Goal: Task Accomplishment & Management: Manage account settings

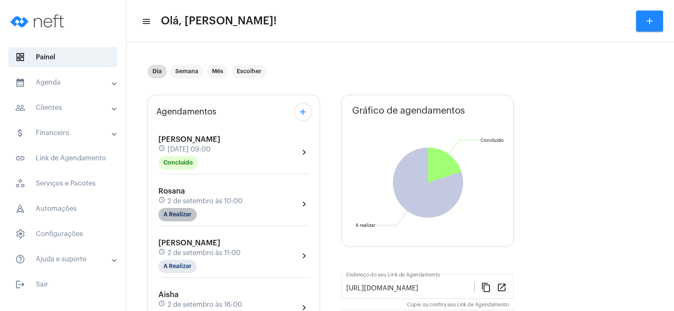
click at [174, 209] on mat-chip "A Realizar" at bounding box center [177, 214] width 38 height 13
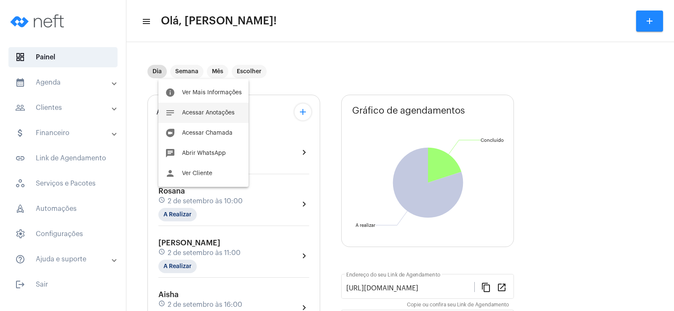
click at [197, 110] on span "Acessar Anotações" at bounding box center [208, 113] width 53 height 6
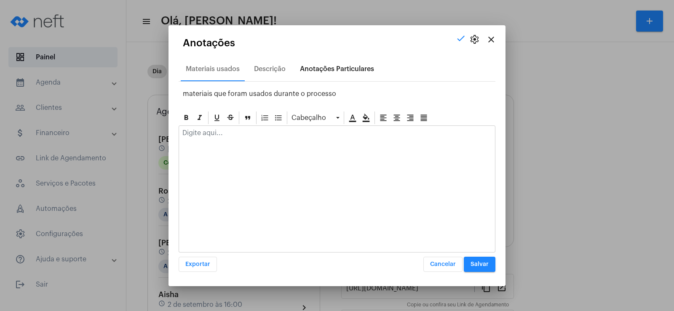
click at [326, 66] on div "Anotações Particulares" at bounding box center [337, 69] width 74 height 8
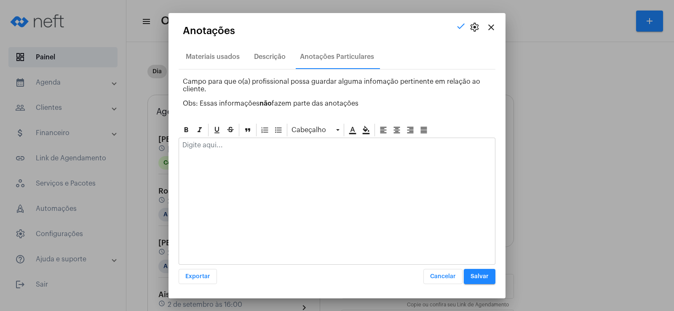
click at [227, 147] on p at bounding box center [336, 145] width 309 height 8
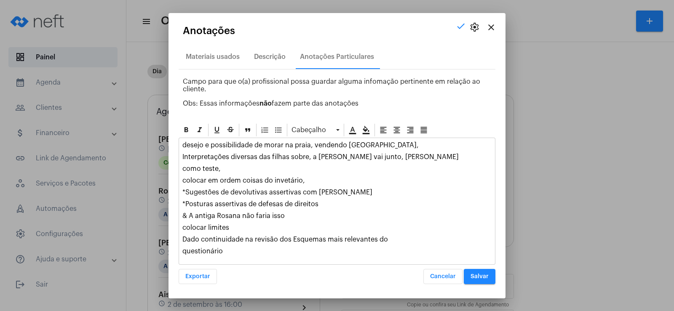
drag, startPoint x: 184, startPoint y: 241, endPoint x: 229, endPoint y: 254, distance: 47.0
click at [229, 254] on div "desejo e possibilidade de morar na praia, vendendo Pilar do Sul, Interpretações…" at bounding box center [337, 200] width 316 height 125
copy div "Dado continuidade na revisão dos Esquemas mais relevantes do questionário"
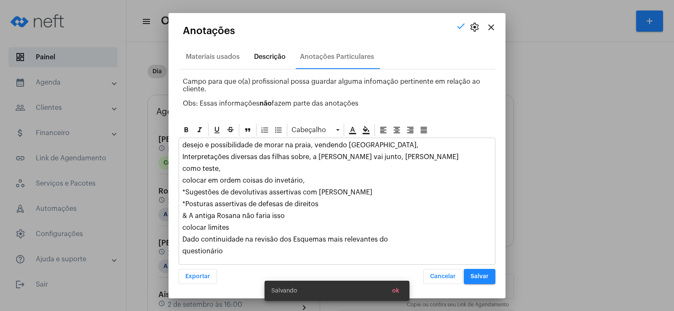
click at [270, 53] on div "Descrição" at bounding box center [270, 57] width 32 height 8
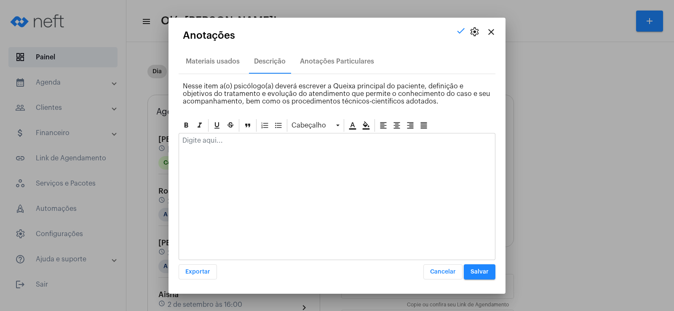
click at [208, 147] on div at bounding box center [337, 142] width 316 height 19
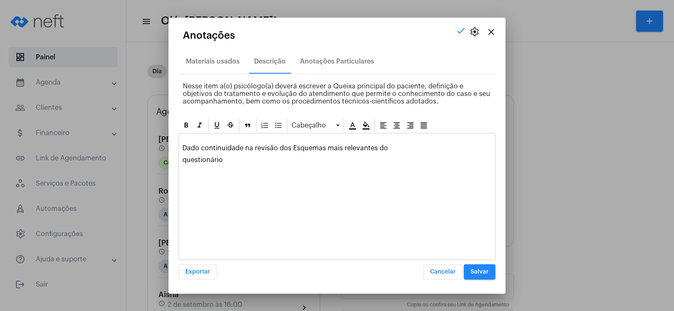
click at [184, 159] on p "questionário" at bounding box center [336, 160] width 309 height 8
click at [184, 138] on p "Dado continuidade na revisão dos Esquemas mais relevantes do questionário" at bounding box center [336, 144] width 309 height 15
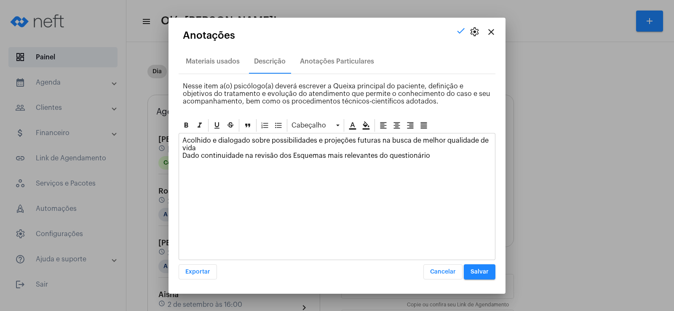
click at [339, 144] on p "Acolhido e dialogado sobre possibilidades e projeções futuras na busca de melho…" at bounding box center [336, 148] width 309 height 23
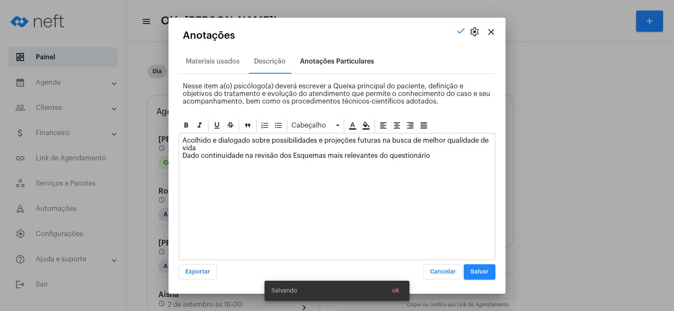
click at [352, 56] on div "Anotações Particulares" at bounding box center [337, 61] width 84 height 20
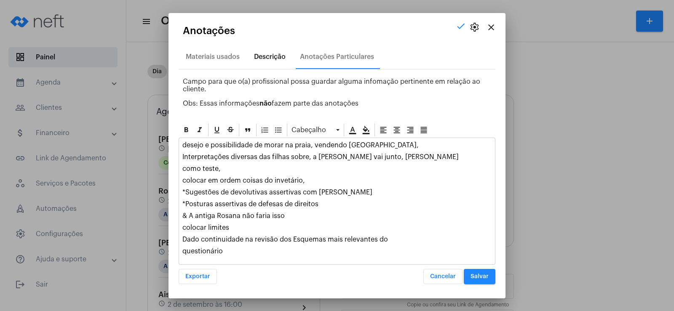
click at [270, 49] on div "Descrição" at bounding box center [270, 57] width 42 height 20
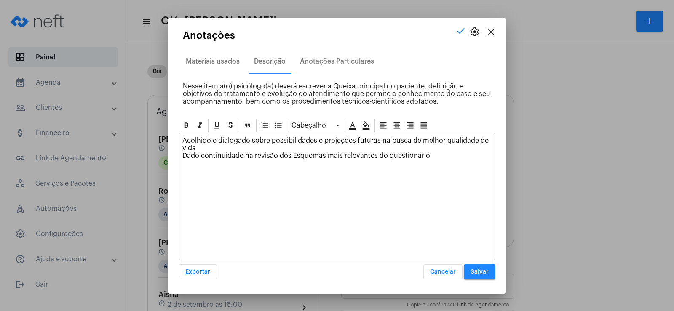
click at [448, 155] on p "Acolhido e dialogado sobre possibilidades e projeções futuras na busca de melho…" at bounding box center [336, 148] width 309 height 23
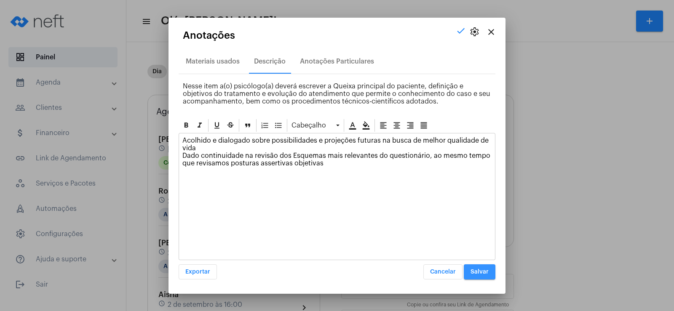
click at [484, 273] on span "Salvar" at bounding box center [479, 272] width 18 height 6
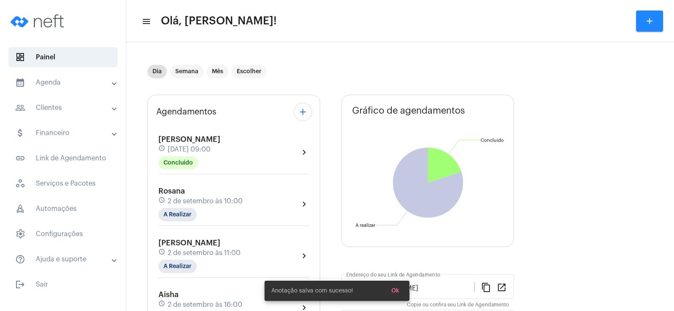
click at [179, 208] on div "Rosana schedule [DATE] 10:00 A Realizar" at bounding box center [200, 204] width 84 height 35
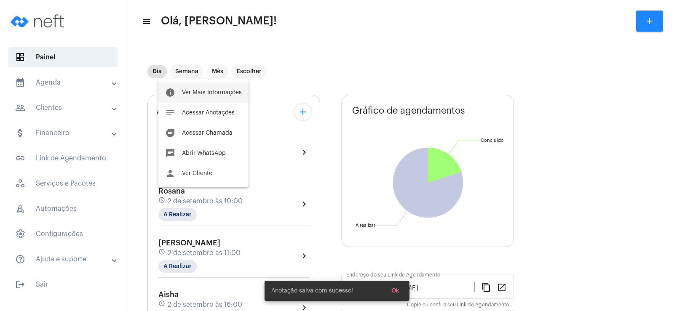
click at [197, 96] on button "info Ver Mais Informações" at bounding box center [203, 93] width 90 height 20
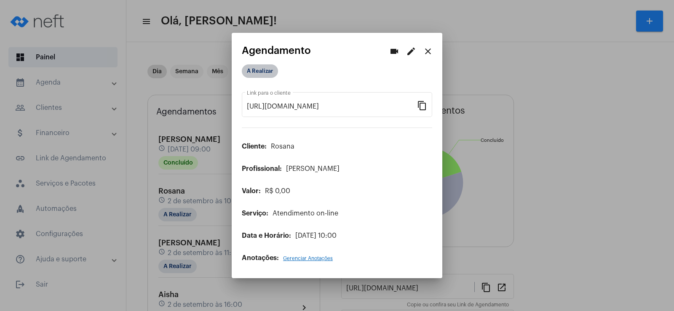
click at [268, 69] on mat-chip "A Realizar" at bounding box center [260, 70] width 36 height 13
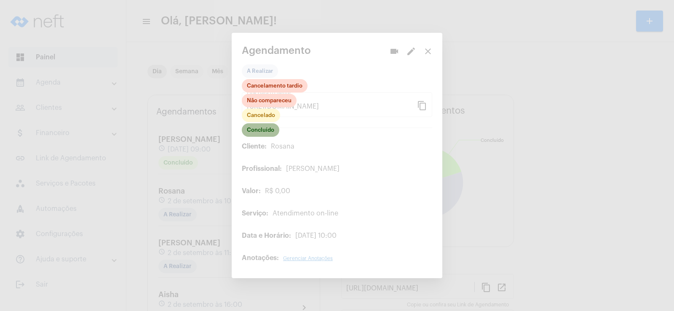
click at [261, 132] on mat-chip "Concluído" at bounding box center [260, 129] width 37 height 13
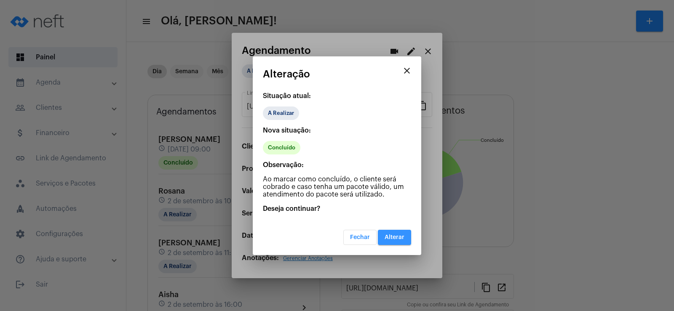
click at [397, 243] on button "Alterar" at bounding box center [394, 237] width 33 height 15
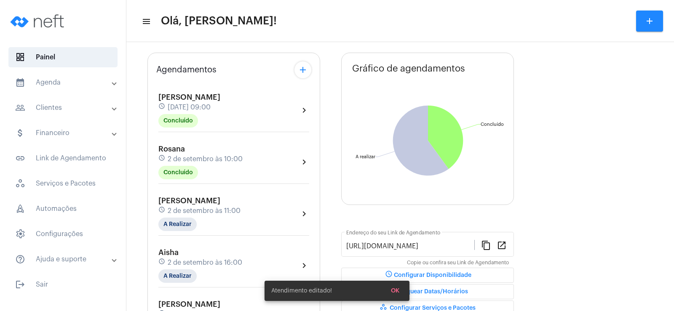
scroll to position [84, 0]
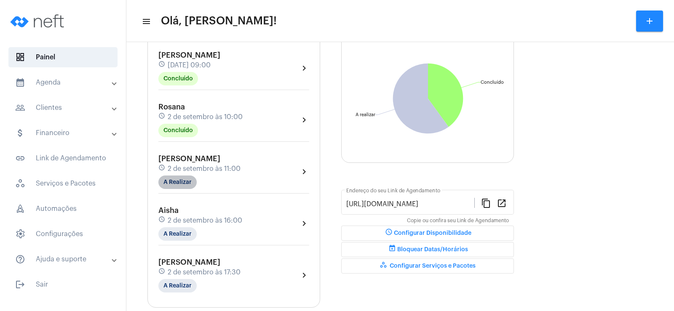
click at [182, 184] on mat-chip "A Realizar" at bounding box center [177, 182] width 38 height 13
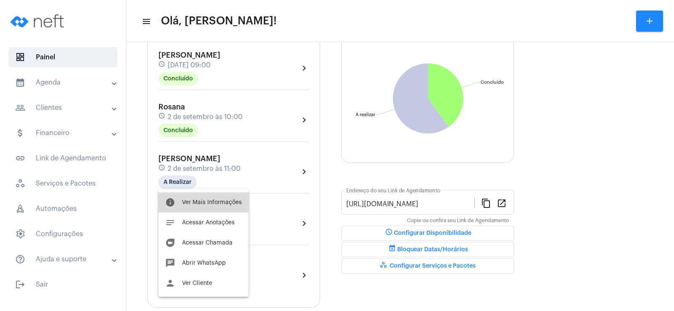
click at [236, 204] on span "Ver Mais Informações" at bounding box center [212, 203] width 60 height 6
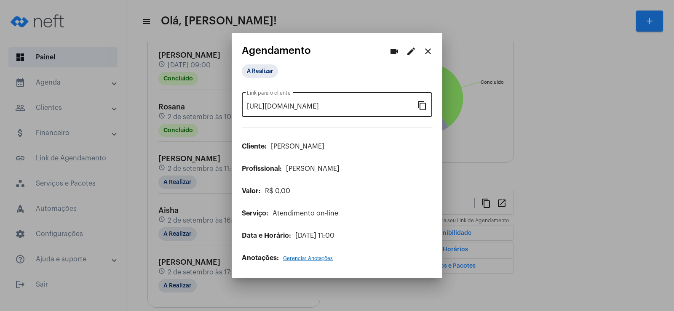
click at [421, 107] on mat-icon "content_copy" at bounding box center [422, 105] width 10 height 10
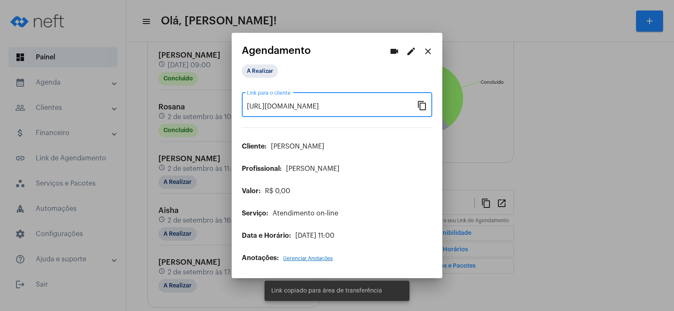
click at [391, 50] on mat-icon "videocam" at bounding box center [394, 51] width 10 height 10
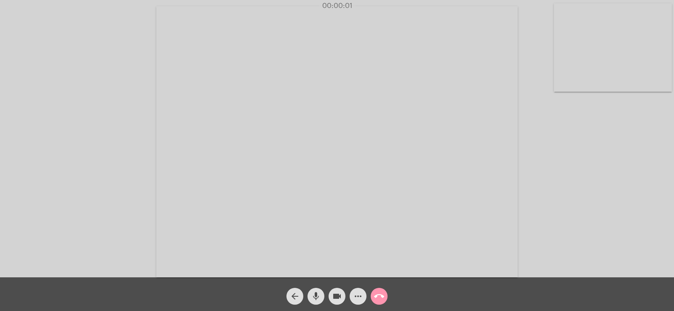
click at [465, 297] on div "arrow_back mic videocam more_horiz call_end" at bounding box center [337, 295] width 674 height 34
click at [356, 300] on mat-icon "more_horiz" at bounding box center [358, 296] width 10 height 10
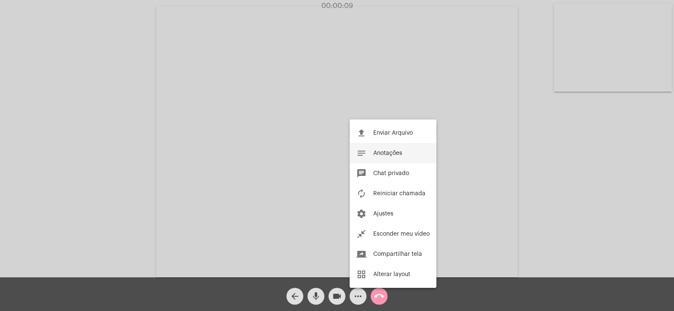
click at [400, 147] on button "notes Anotações" at bounding box center [393, 153] width 87 height 20
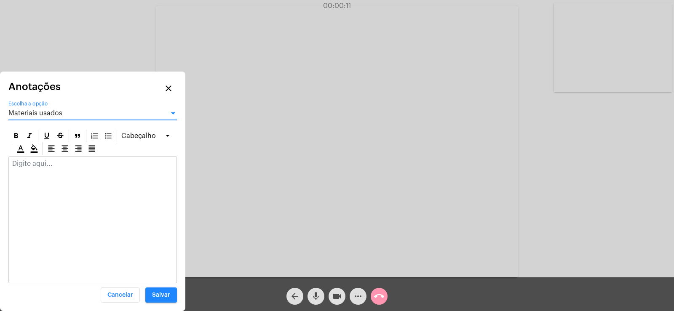
click at [50, 110] on span "Materiais usados" at bounding box center [35, 113] width 54 height 7
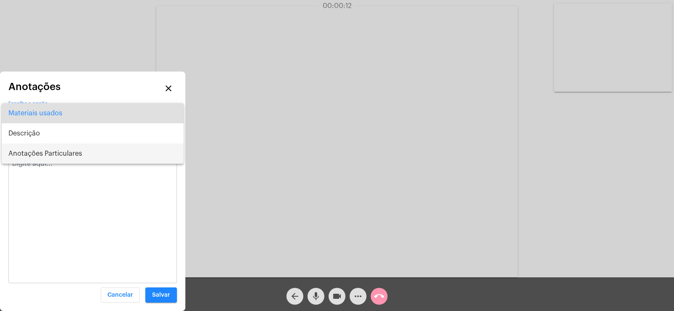
click at [56, 152] on span "Anotações Particulares" at bounding box center [92, 154] width 168 height 20
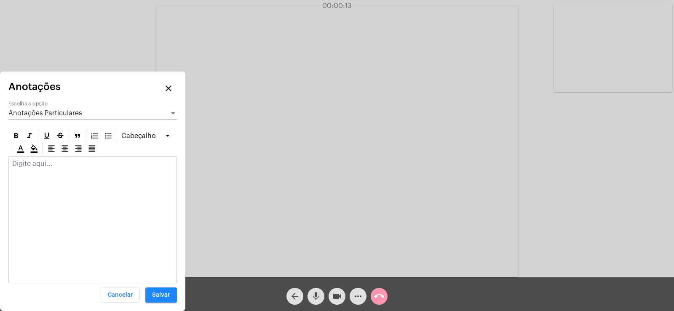
click at [41, 163] on p at bounding box center [92, 164] width 161 height 8
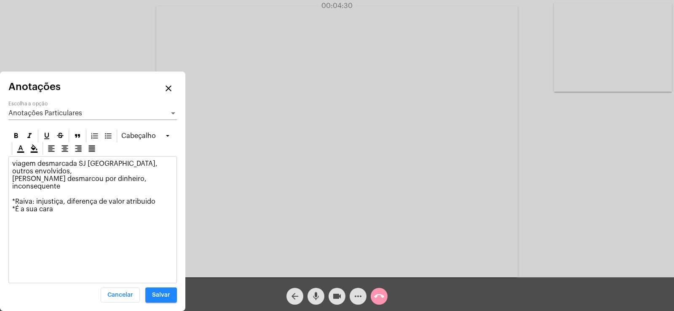
click at [154, 178] on p "viagem desmarcada SJ Rio Preto, outros envolvidos, [PERSON_NAME] desmarcou por …" at bounding box center [92, 186] width 161 height 53
click at [153, 202] on p "viagem desmarcada SJ Rio Preto, outros envolvidos, [PERSON_NAME] desmarcou por …" at bounding box center [92, 186] width 161 height 53
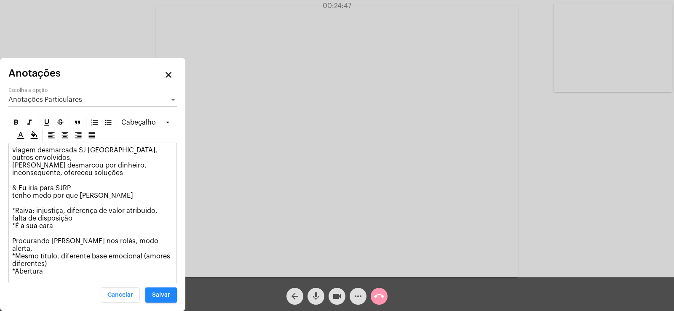
click at [52, 272] on p "viagem desmarcada SJ Rio Preto, outros envolvidos, [PERSON_NAME] desmarcou por …" at bounding box center [92, 211] width 161 height 129
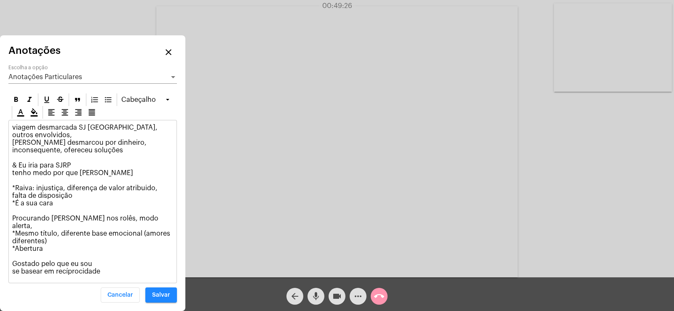
click at [171, 292] on button "Salvar" at bounding box center [161, 295] width 32 height 15
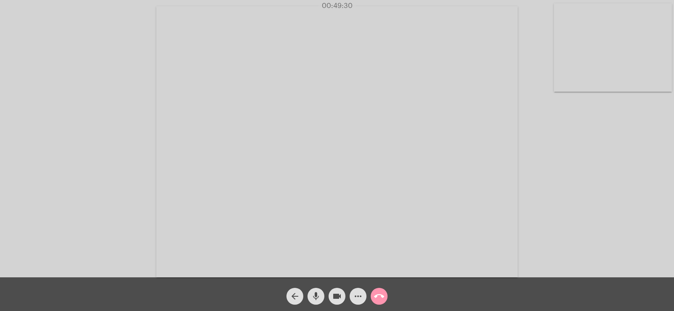
click at [394, 290] on div "arrow_back mic videocam more_horiz call_end" at bounding box center [337, 295] width 674 height 34
click at [381, 294] on mat-icon "call_end" at bounding box center [379, 296] width 10 height 10
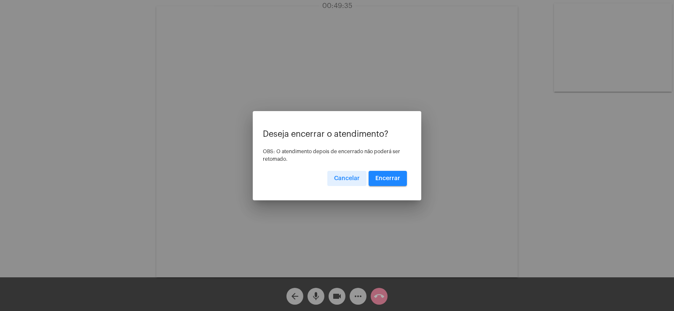
click at [396, 182] on button "Encerrar" at bounding box center [387, 178] width 38 height 15
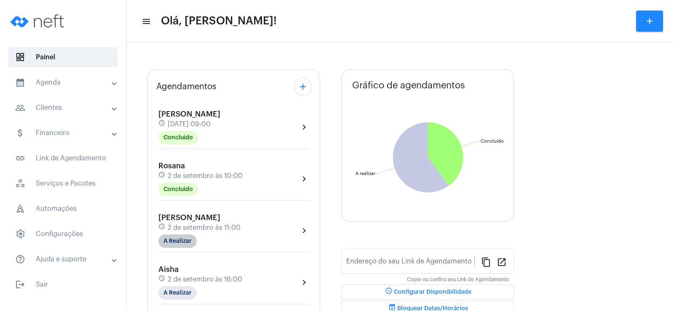
type input "[URL][DOMAIN_NAME]"
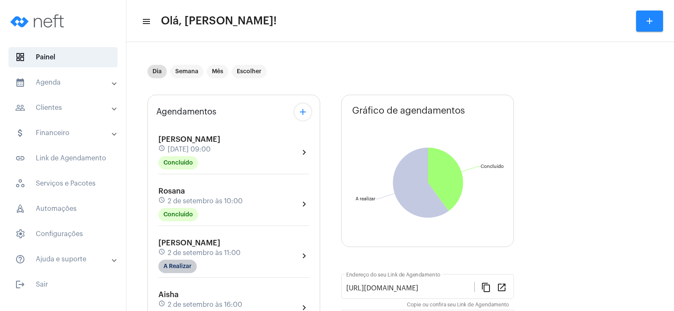
click at [191, 245] on div "[PERSON_NAME] schedule [DATE] 11:00 A Realizar" at bounding box center [199, 256] width 82 height 35
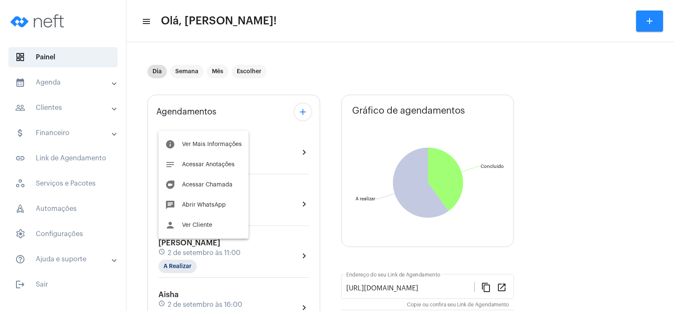
click at [182, 270] on div at bounding box center [337, 155] width 674 height 311
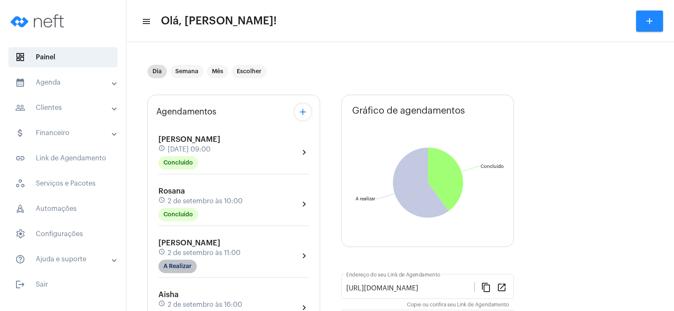
click at [182, 270] on mat-chip "A Realizar" at bounding box center [177, 266] width 38 height 13
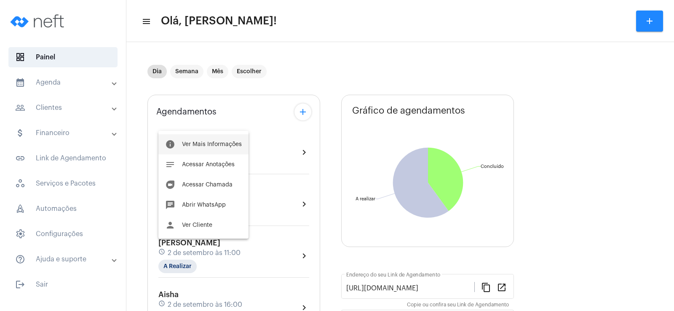
click at [228, 141] on button "info Ver Mais Informações" at bounding box center [203, 144] width 90 height 20
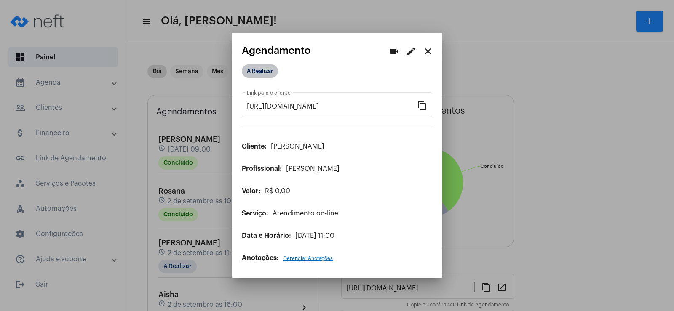
click at [258, 74] on mat-chip "A Realizar" at bounding box center [260, 70] width 36 height 13
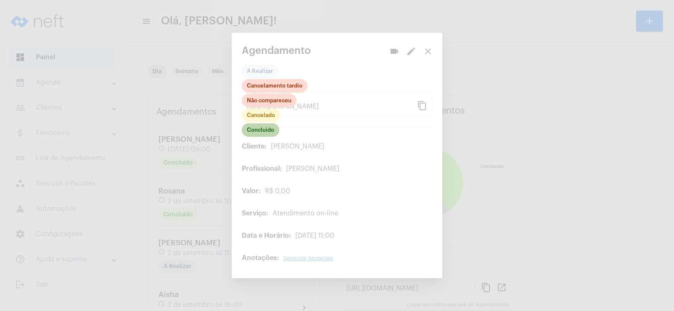
click at [276, 135] on mat-chip "Concluído" at bounding box center [260, 129] width 37 height 13
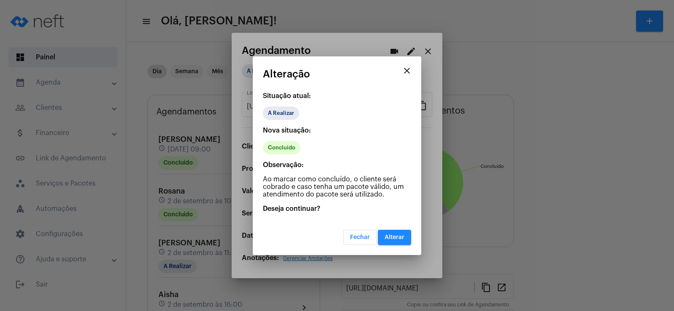
click at [400, 239] on span "Alterar" at bounding box center [394, 238] width 20 height 6
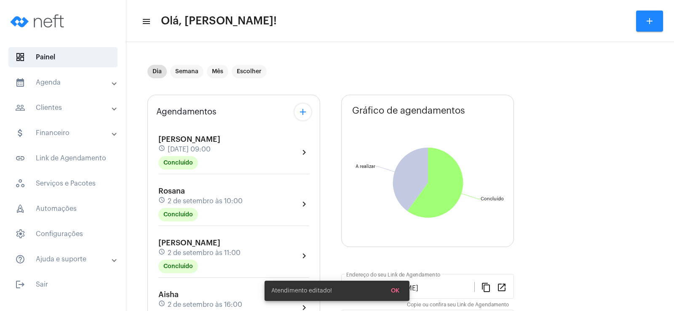
scroll to position [84, 0]
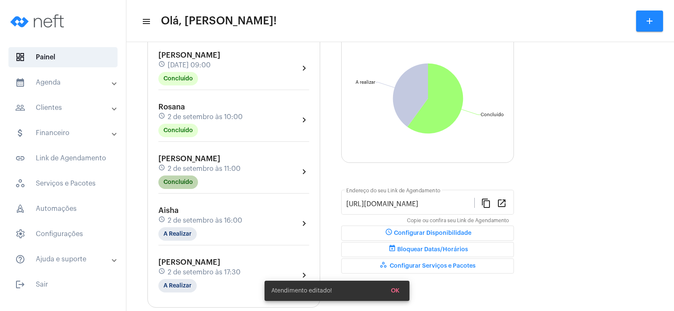
click at [168, 182] on mat-chip "Concluído" at bounding box center [178, 182] width 40 height 13
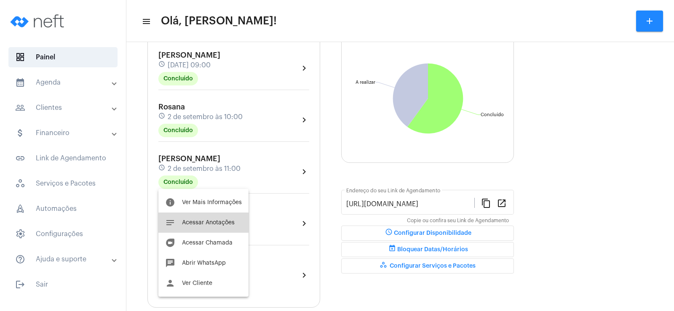
click at [225, 228] on button "notes Acessar Anotações" at bounding box center [203, 223] width 90 height 20
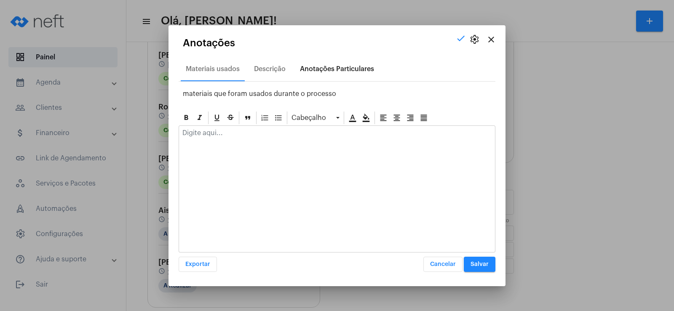
click at [322, 63] on div "Anotações Particulares" at bounding box center [337, 69] width 84 height 20
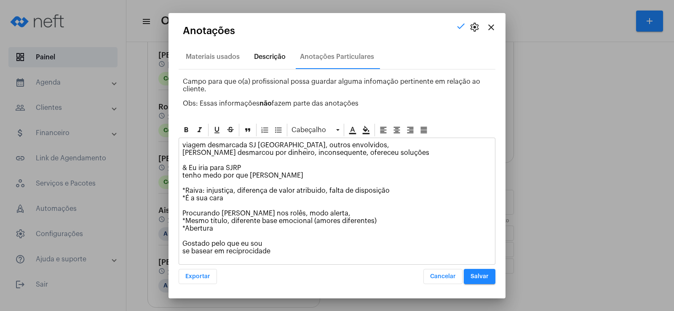
click at [276, 59] on div "Descrição" at bounding box center [270, 57] width 32 height 8
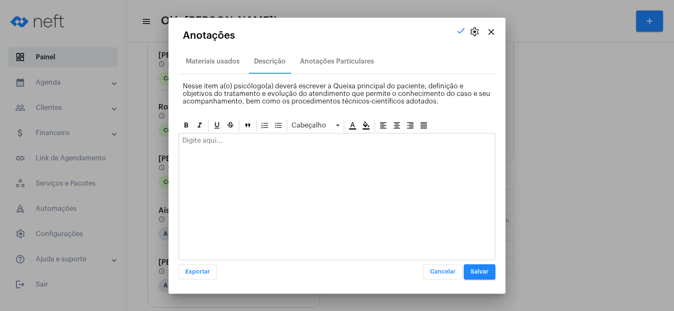
click at [182, 143] on div at bounding box center [337, 142] width 316 height 19
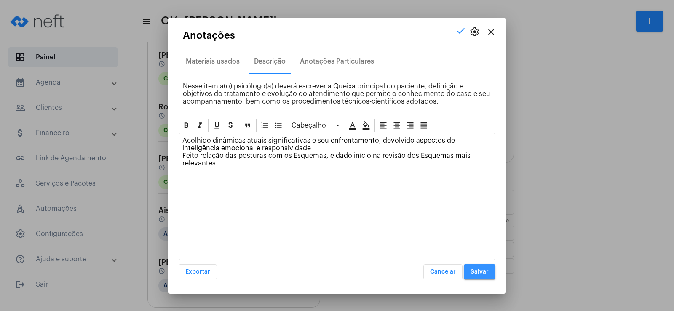
click at [472, 274] on span "Salvar" at bounding box center [479, 272] width 18 height 6
